Goal: Information Seeking & Learning: Learn about a topic

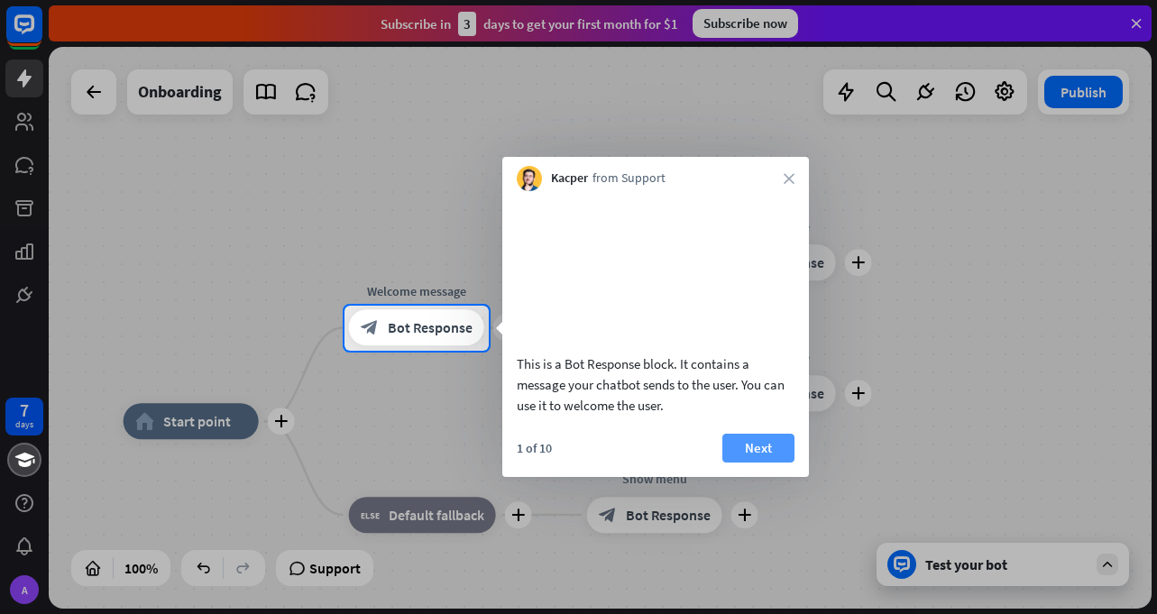
click at [772, 463] on button "Next" at bounding box center [758, 448] width 72 height 29
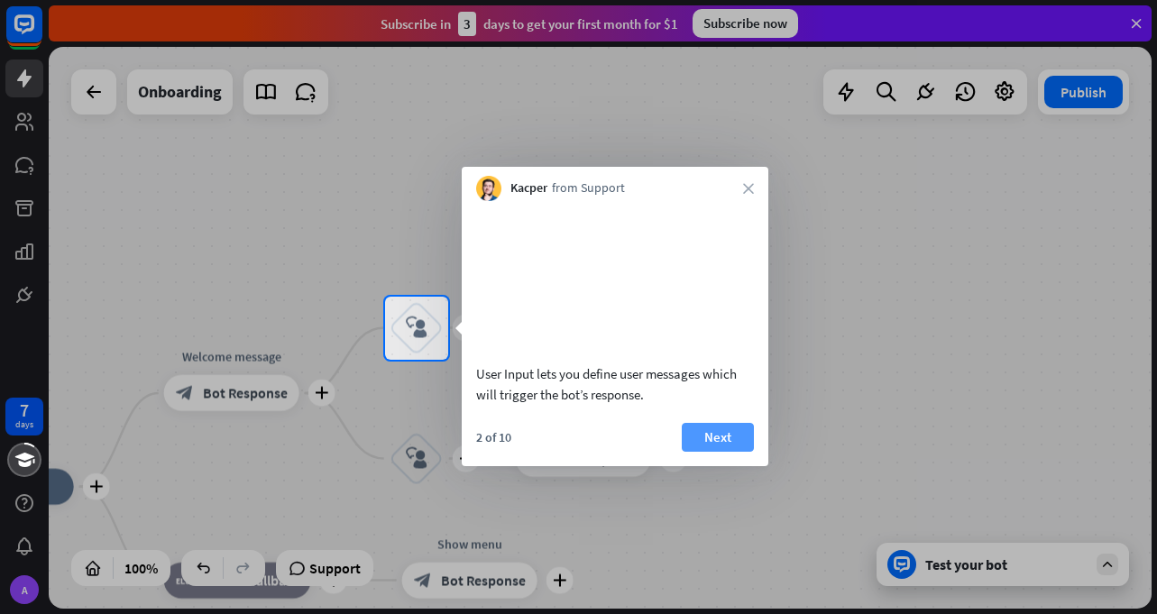
click at [699, 452] on button "Next" at bounding box center [718, 437] width 72 height 29
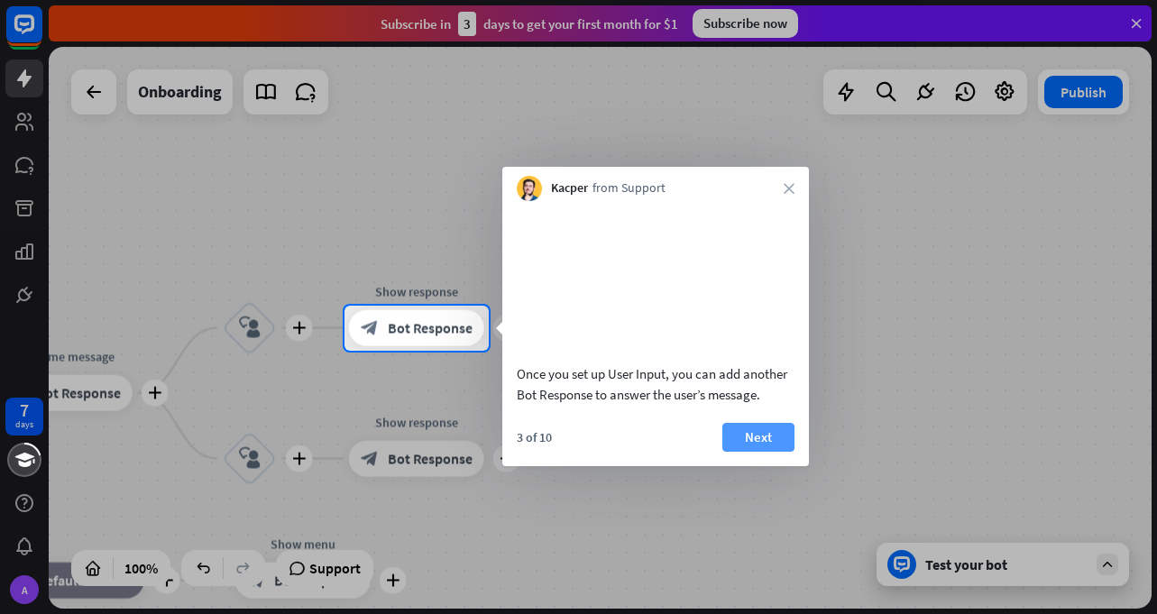
click at [763, 452] on button "Next" at bounding box center [758, 437] width 72 height 29
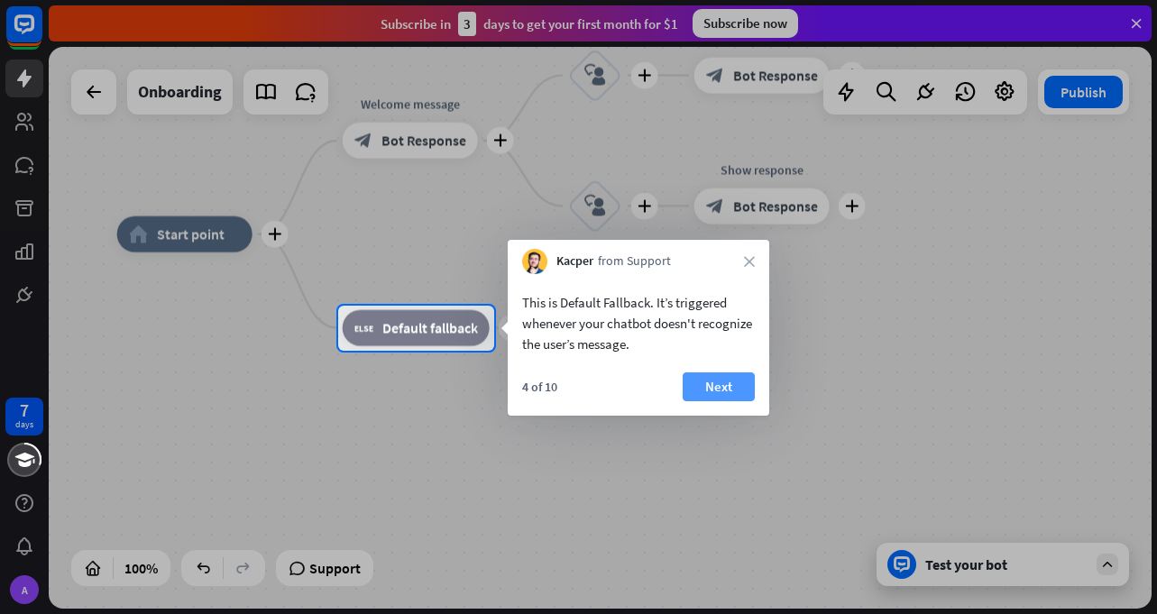
click at [714, 384] on button "Next" at bounding box center [719, 386] width 72 height 29
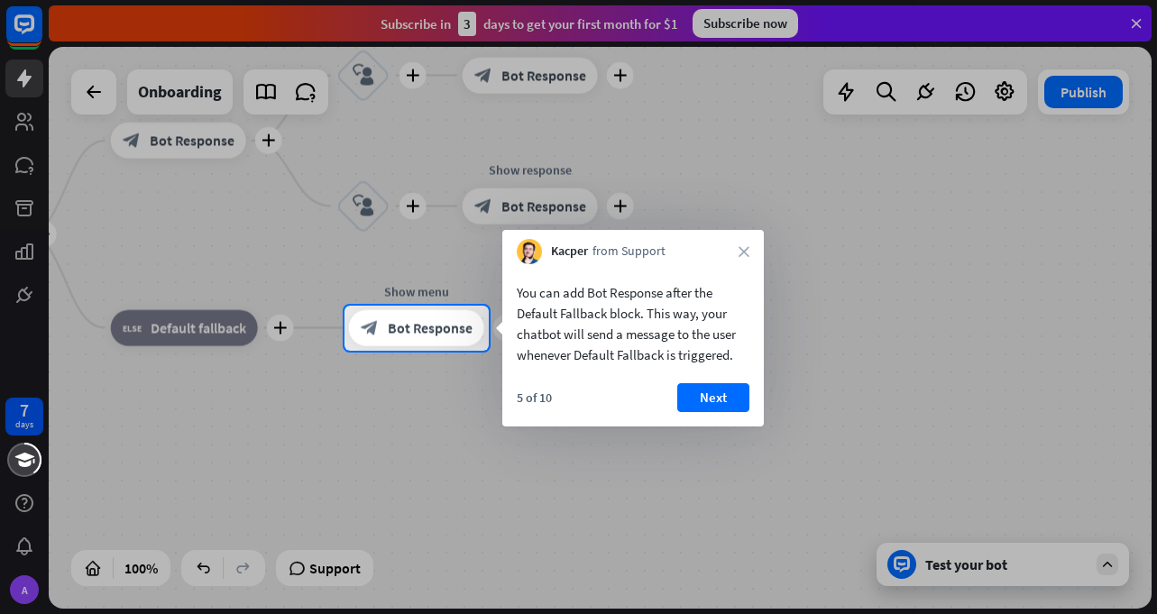
click at [714, 384] on button "Next" at bounding box center [713, 397] width 72 height 29
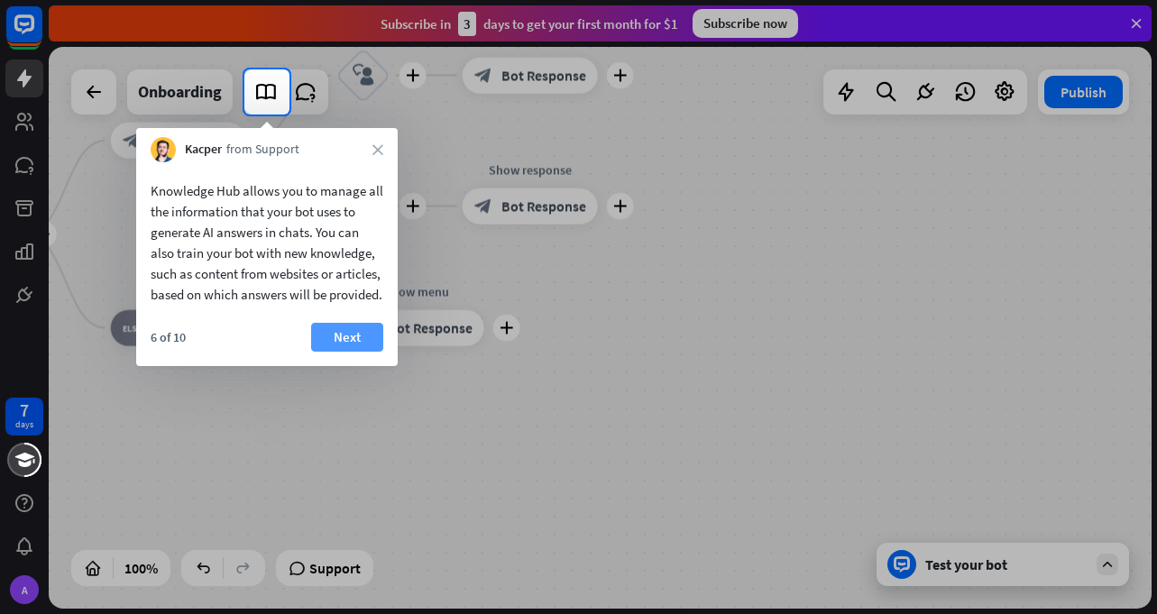
click at [326, 352] on button "Next" at bounding box center [347, 337] width 72 height 29
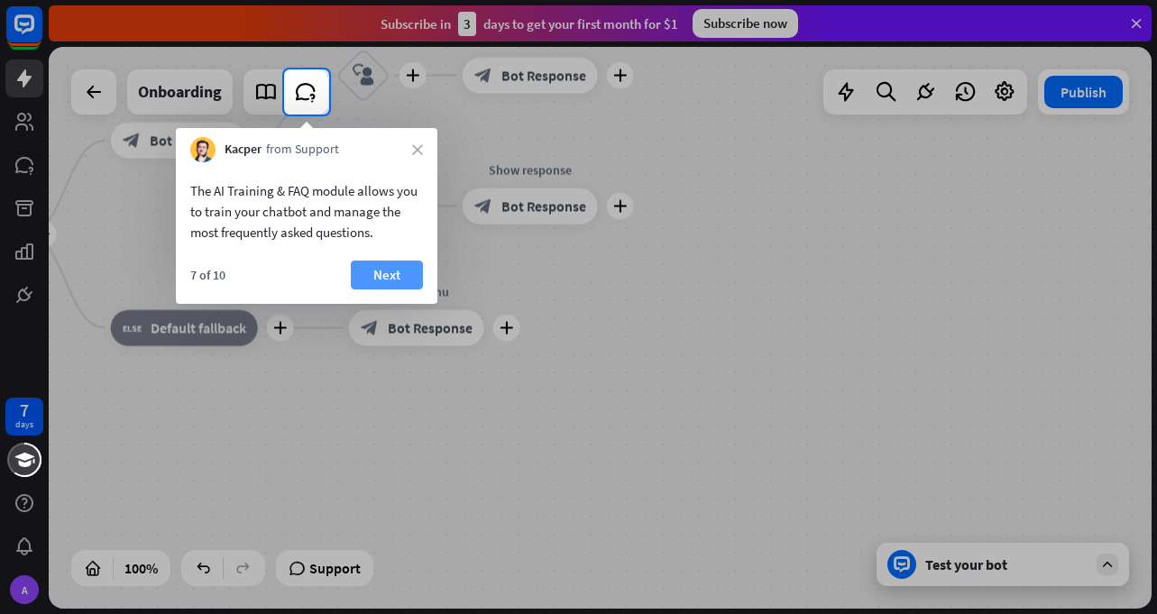
click at [402, 270] on button "Next" at bounding box center [387, 275] width 72 height 29
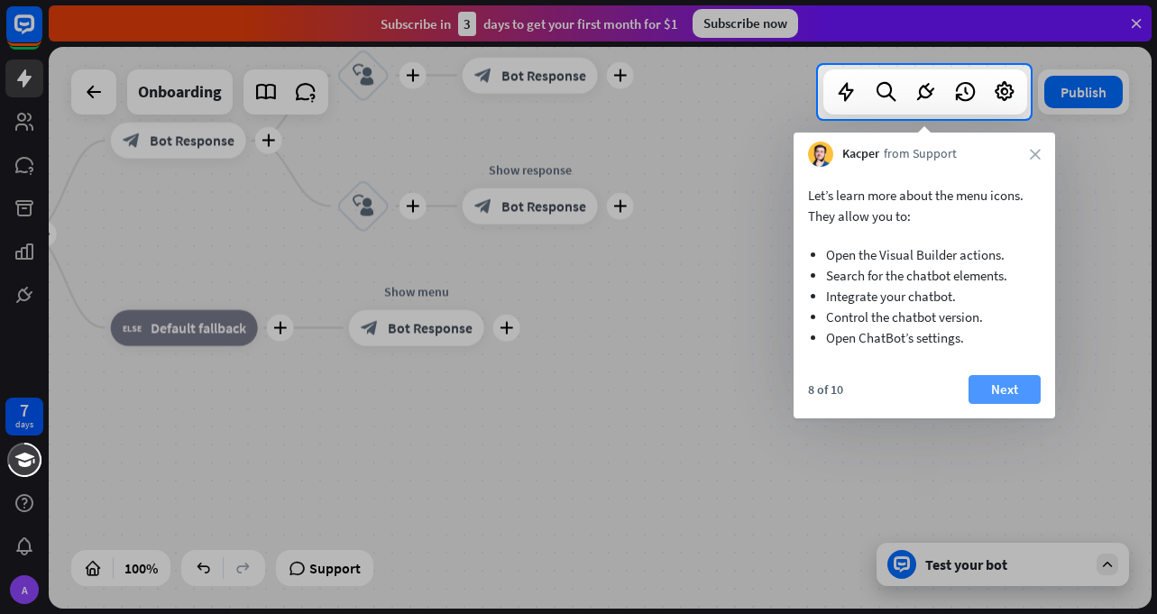
click at [1006, 379] on button "Next" at bounding box center [1005, 389] width 72 height 29
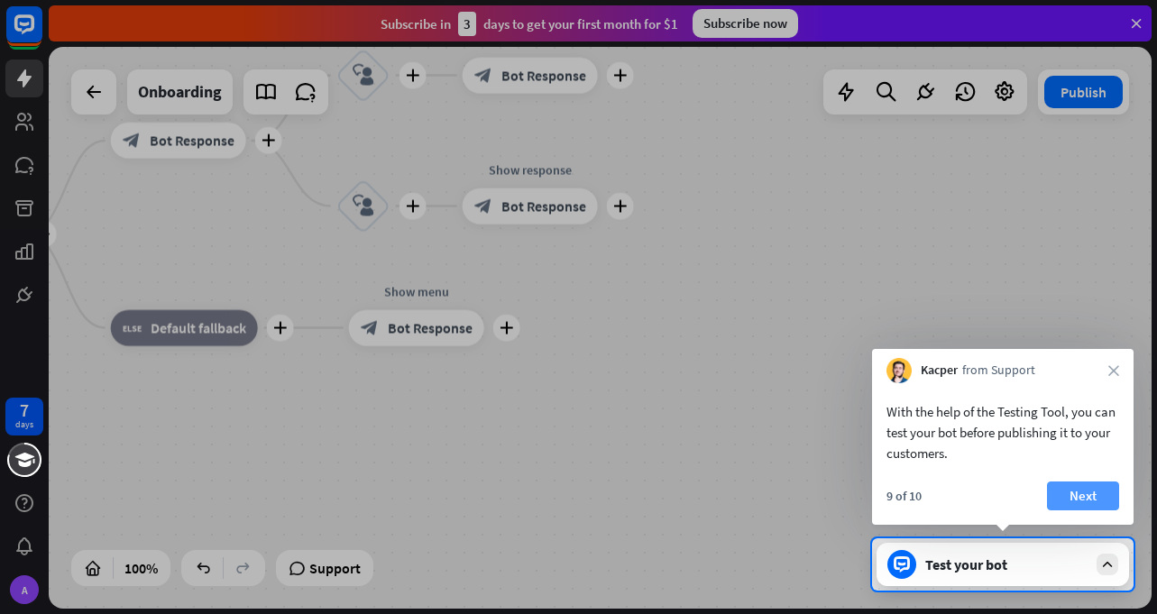
click at [1054, 498] on button "Next" at bounding box center [1083, 496] width 72 height 29
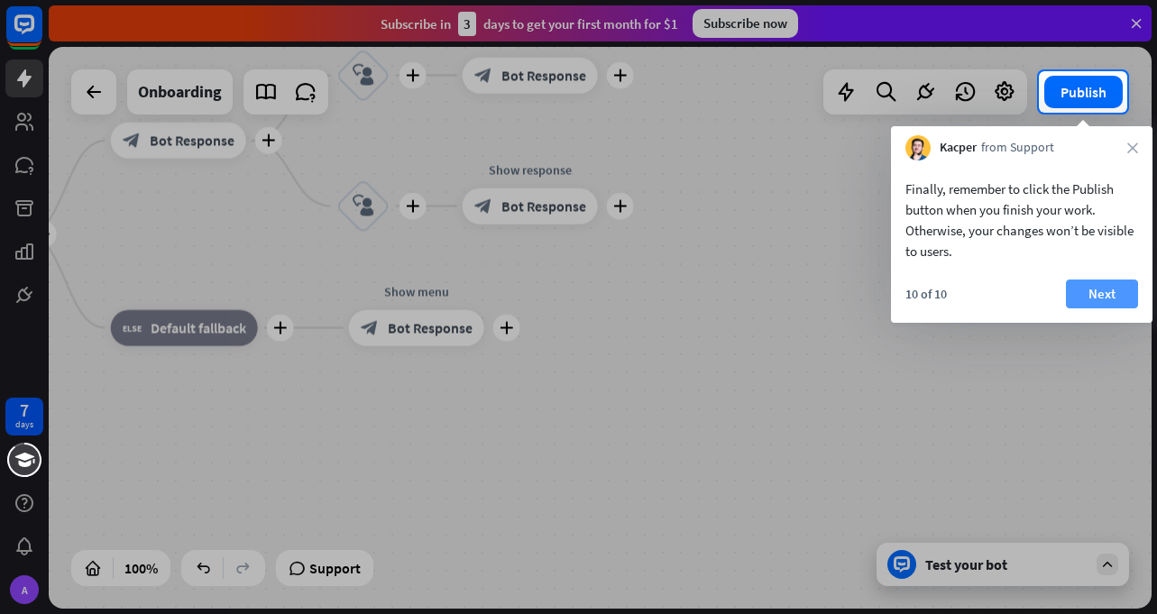
click at [1120, 283] on button "Next" at bounding box center [1102, 294] width 72 height 29
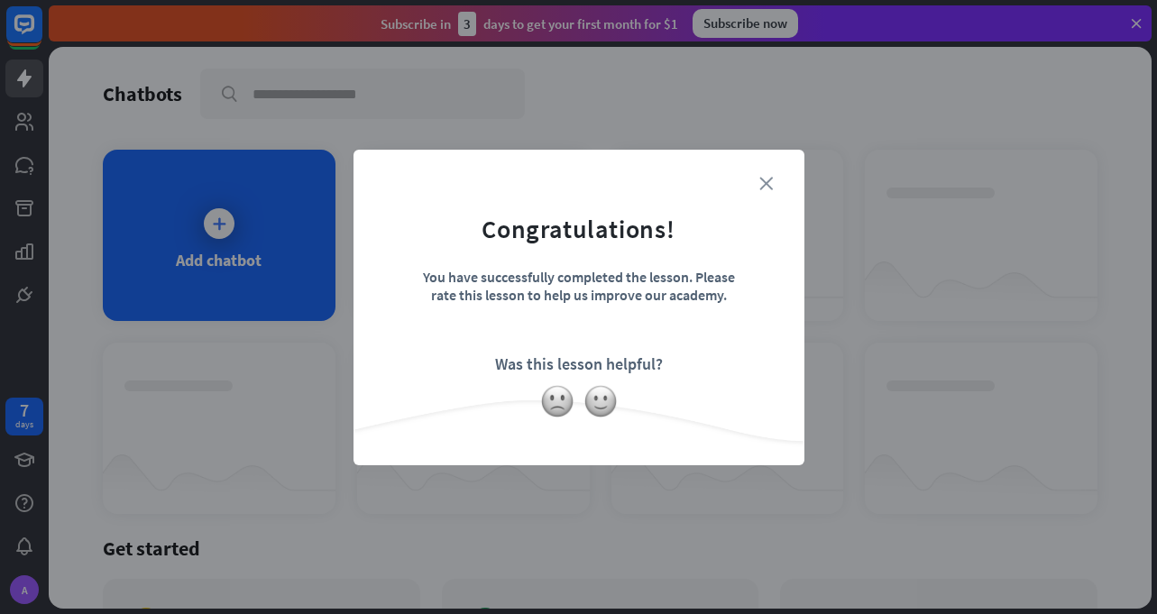
click at [761, 177] on icon "close" at bounding box center [766, 184] width 14 height 14
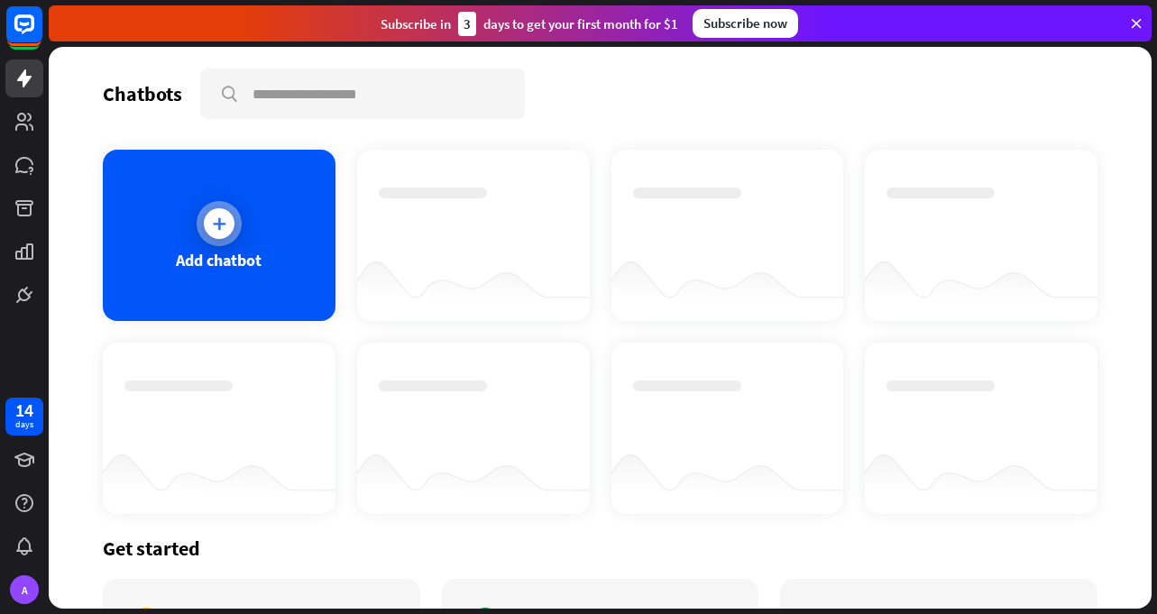
click at [235, 198] on div "Add chatbot" at bounding box center [219, 235] width 233 height 171
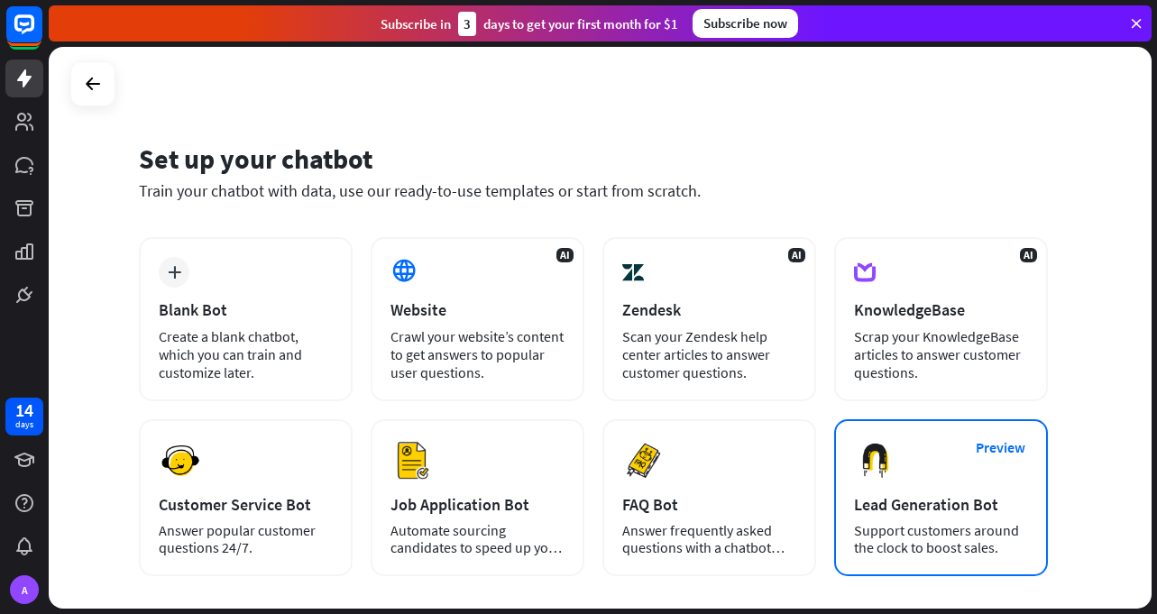
click at [938, 517] on div "Preview Lead Generation Bot Support customers around the clock to boost sales." at bounding box center [941, 497] width 214 height 157
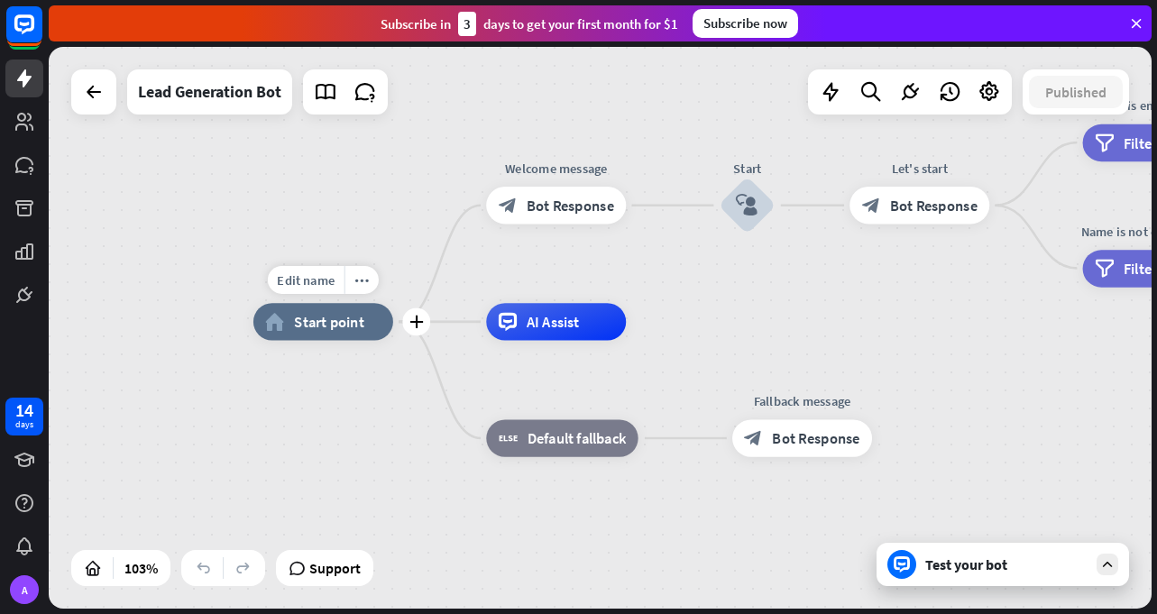
click at [342, 328] on span "Start point" at bounding box center [328, 322] width 69 height 19
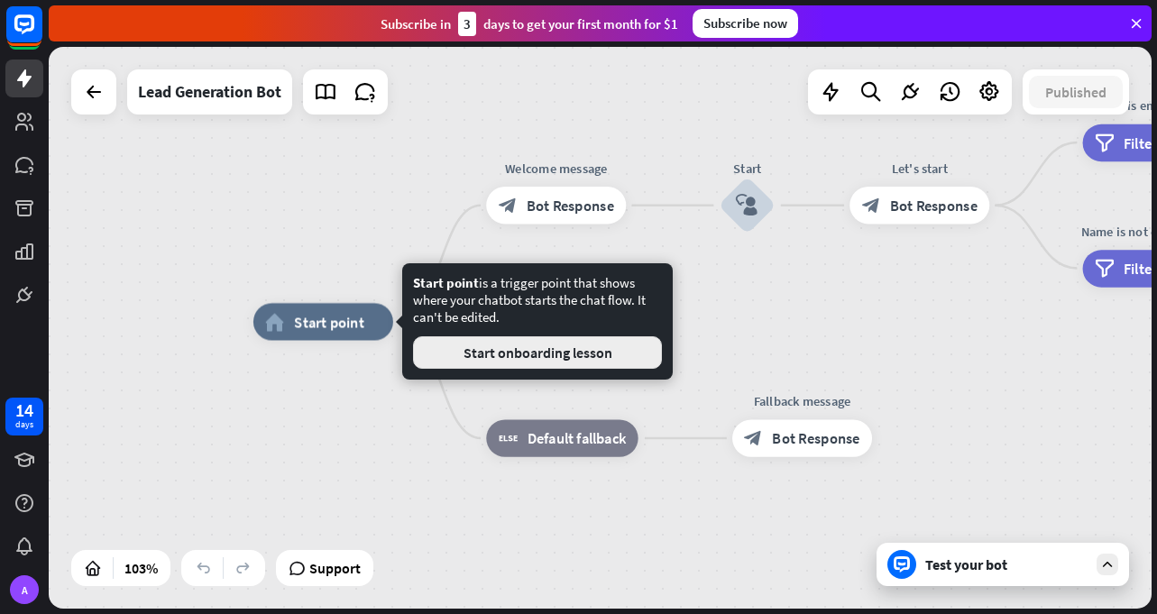
click at [604, 360] on button "Start onboarding lesson" at bounding box center [537, 352] width 249 height 32
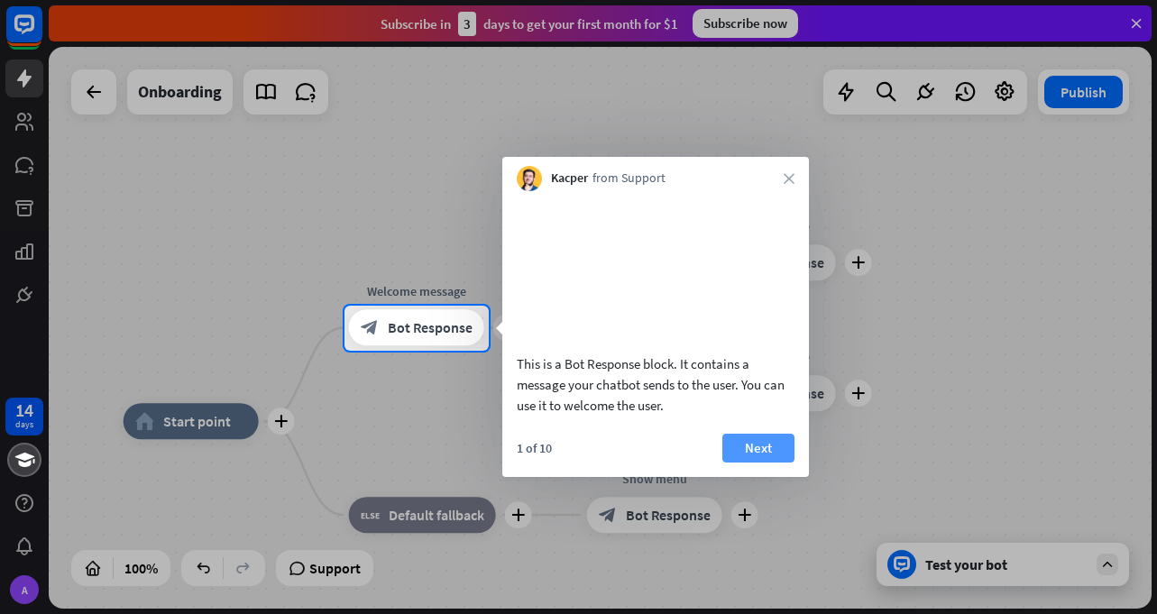
click at [776, 462] on button "Next" at bounding box center [758, 448] width 72 height 29
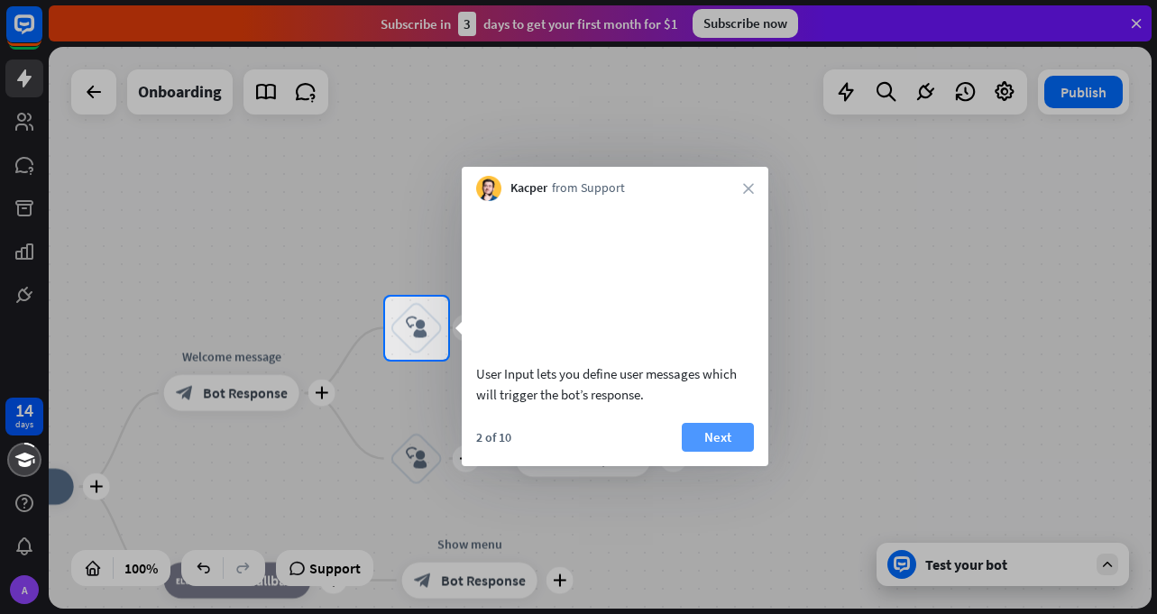
click at [711, 452] on button "Next" at bounding box center [718, 437] width 72 height 29
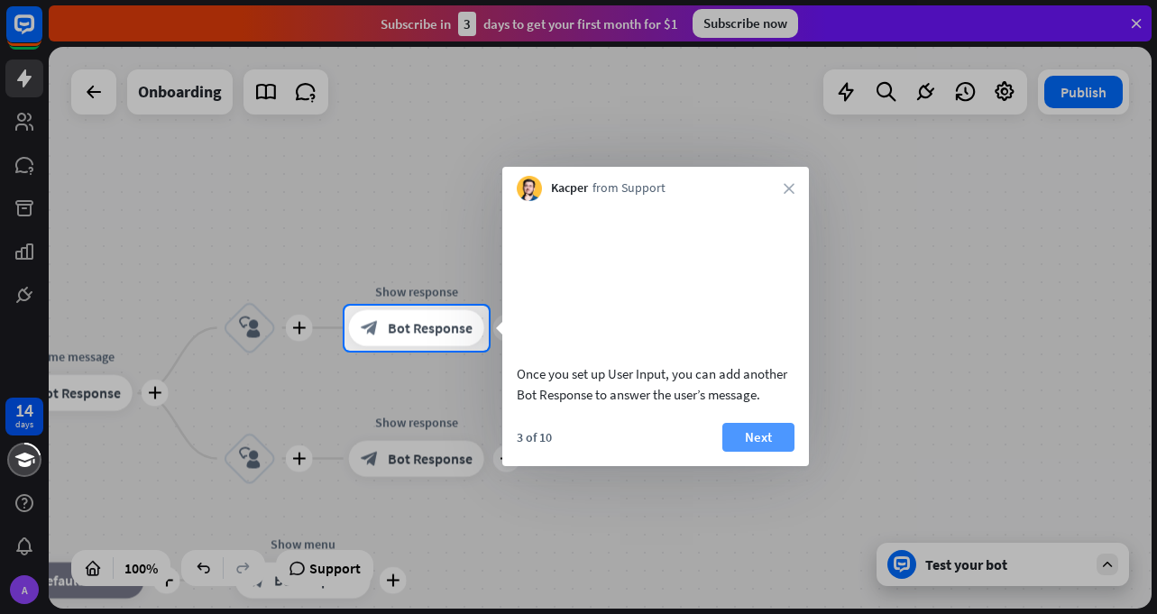
click at [735, 452] on button "Next" at bounding box center [758, 437] width 72 height 29
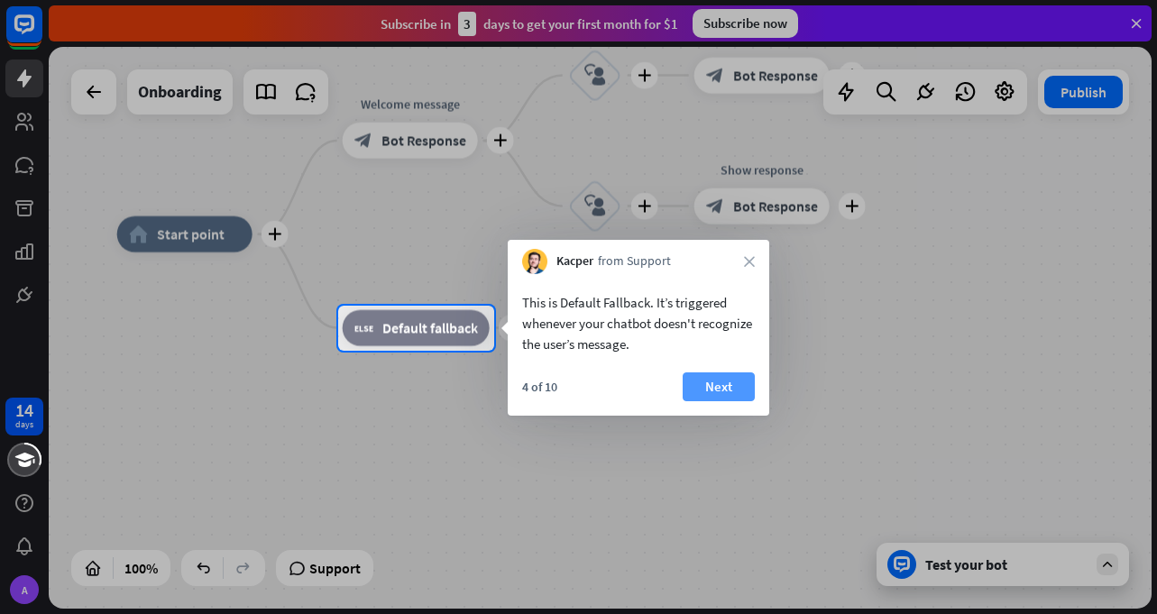
click at [717, 395] on button "Next" at bounding box center [719, 386] width 72 height 29
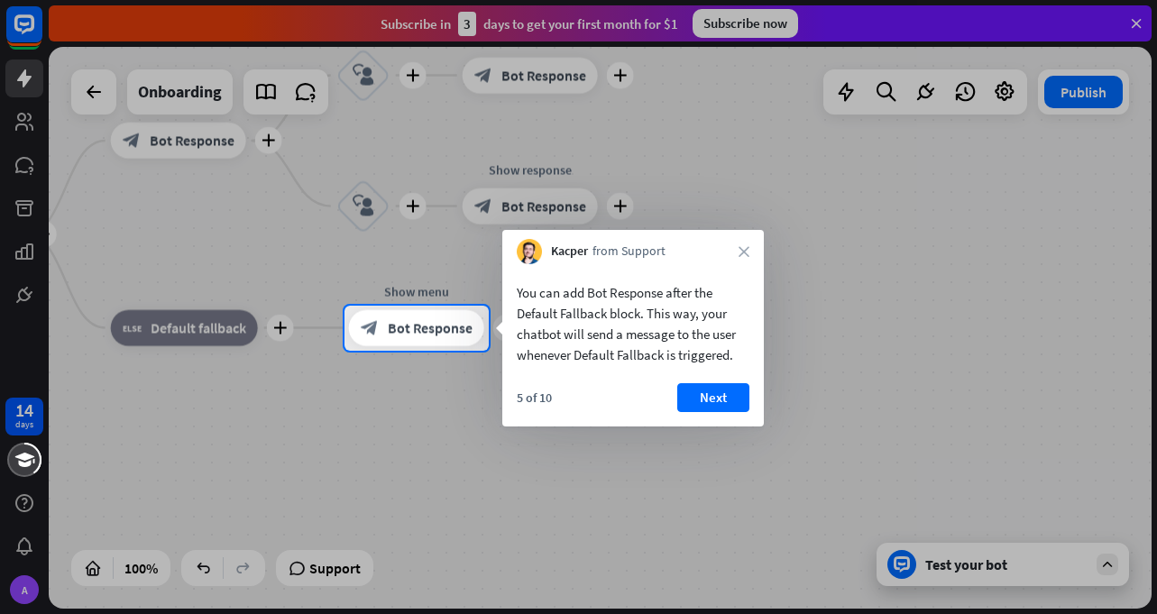
click at [717, 395] on button "Next" at bounding box center [713, 397] width 72 height 29
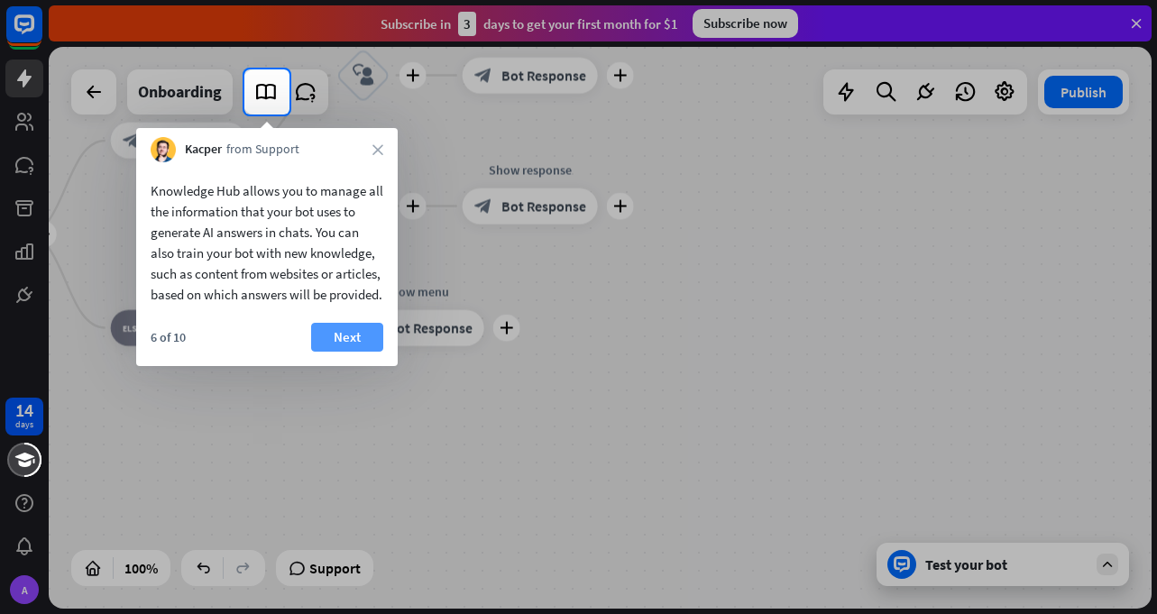
click at [342, 352] on button "Next" at bounding box center [347, 337] width 72 height 29
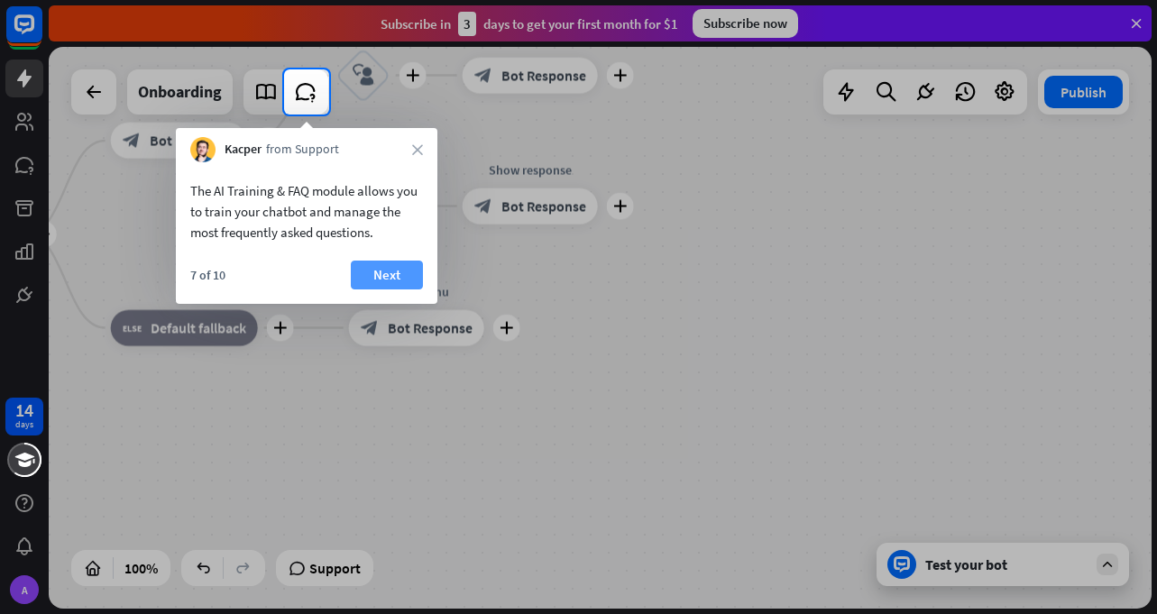
click at [382, 277] on button "Next" at bounding box center [387, 275] width 72 height 29
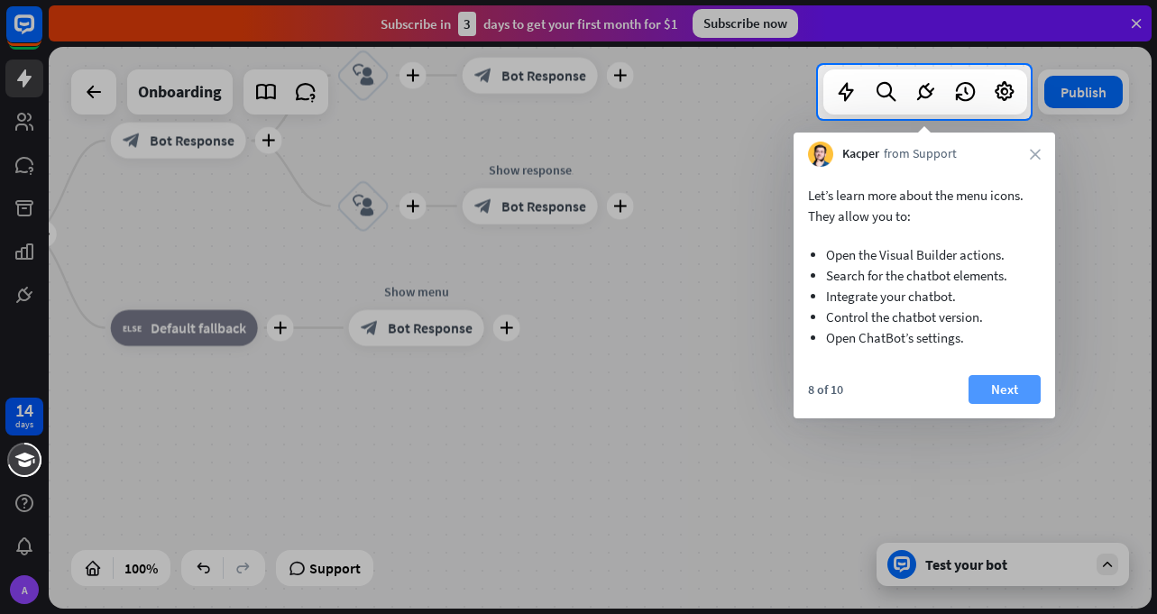
click at [984, 381] on button "Next" at bounding box center [1005, 389] width 72 height 29
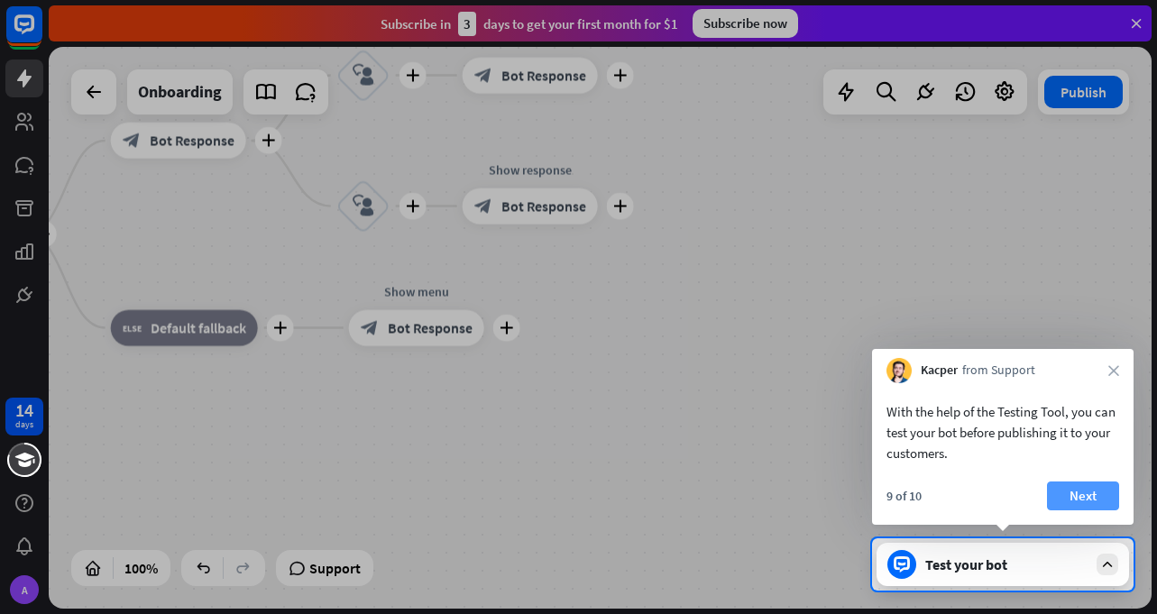
click at [1075, 498] on button "Next" at bounding box center [1083, 496] width 72 height 29
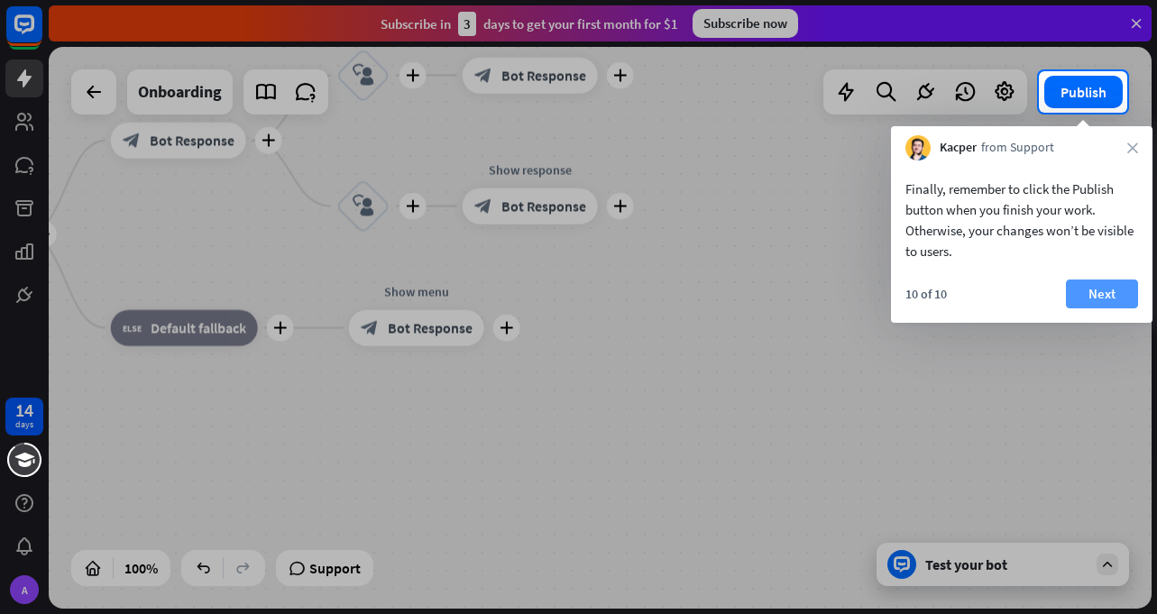
click at [1071, 295] on button "Next" at bounding box center [1102, 294] width 72 height 29
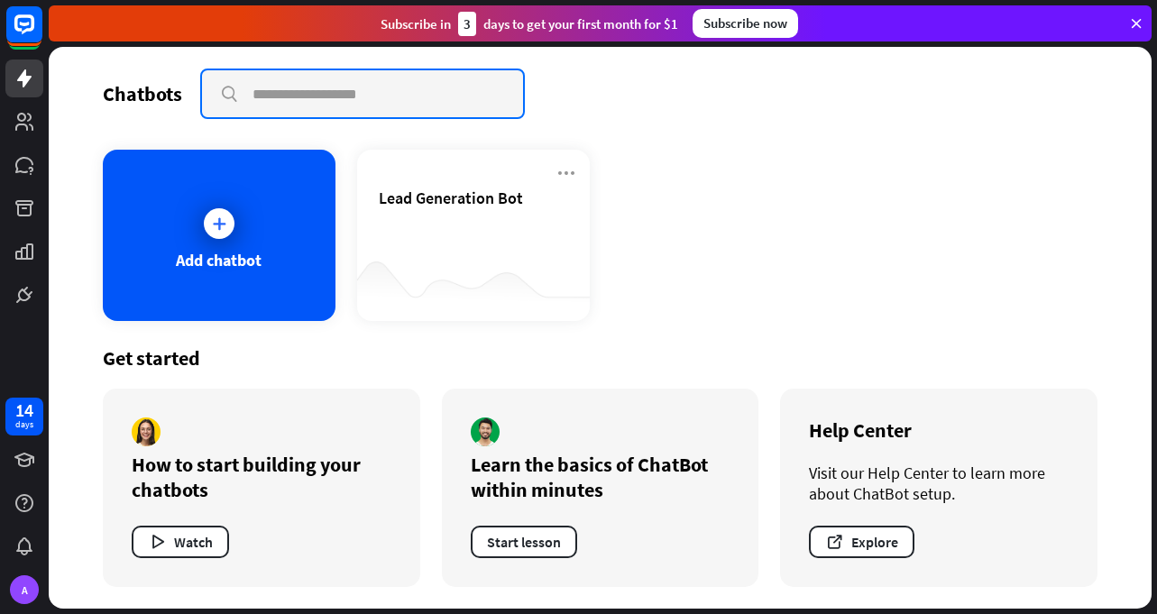
click at [326, 100] on input "text" at bounding box center [362, 93] width 321 height 47
type input "*"
type input "*******"
